Goal: Task Accomplishment & Management: Manage account settings

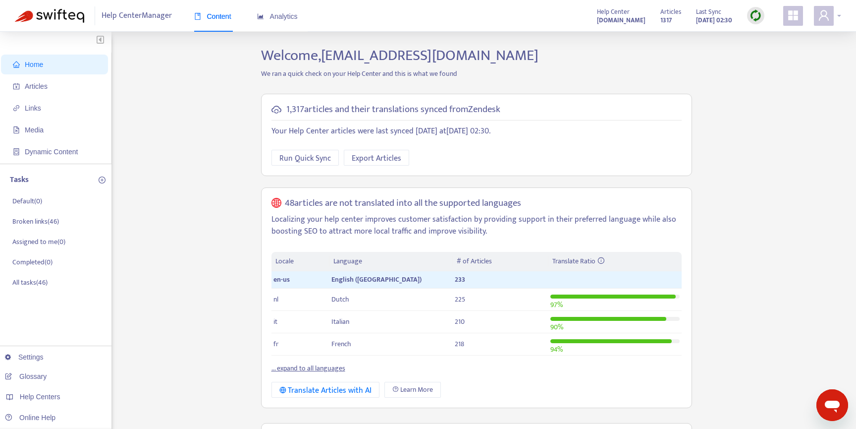
click at [837, 16] on div at bounding box center [827, 16] width 27 height 20
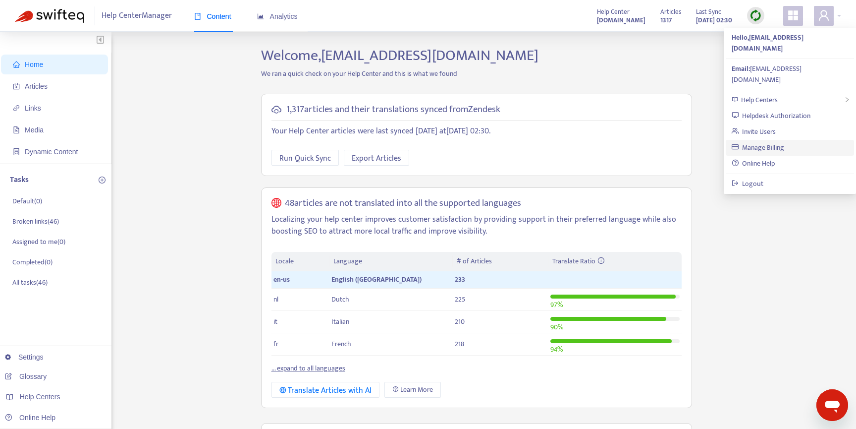
click at [755, 142] on link "Manage Billing" at bounding box center [758, 147] width 53 height 11
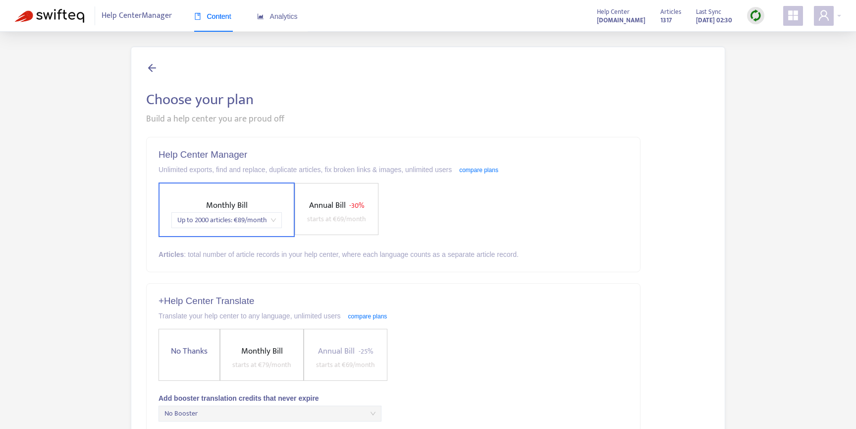
click at [149, 66] on icon at bounding box center [152, 67] width 12 height 12
click at [157, 69] on icon at bounding box center [152, 67] width 12 height 12
click at [829, 17] on icon "user" at bounding box center [824, 15] width 12 height 12
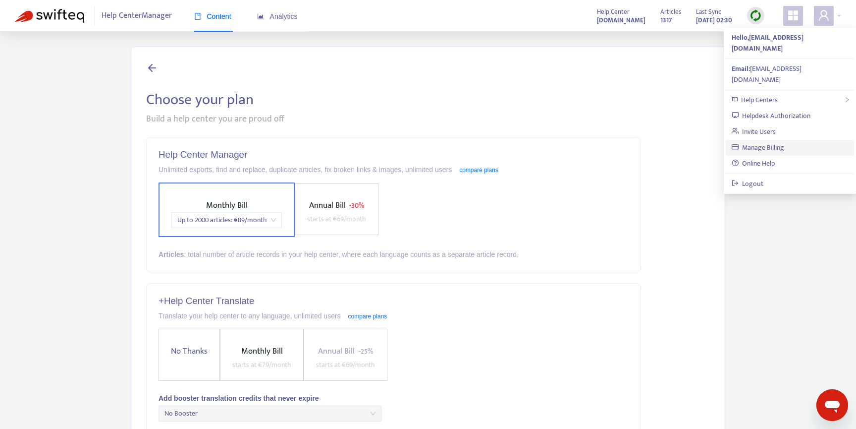
click at [780, 142] on link "Manage Billing" at bounding box center [758, 147] width 53 height 11
